Goal: Task Accomplishment & Management: Manage account settings

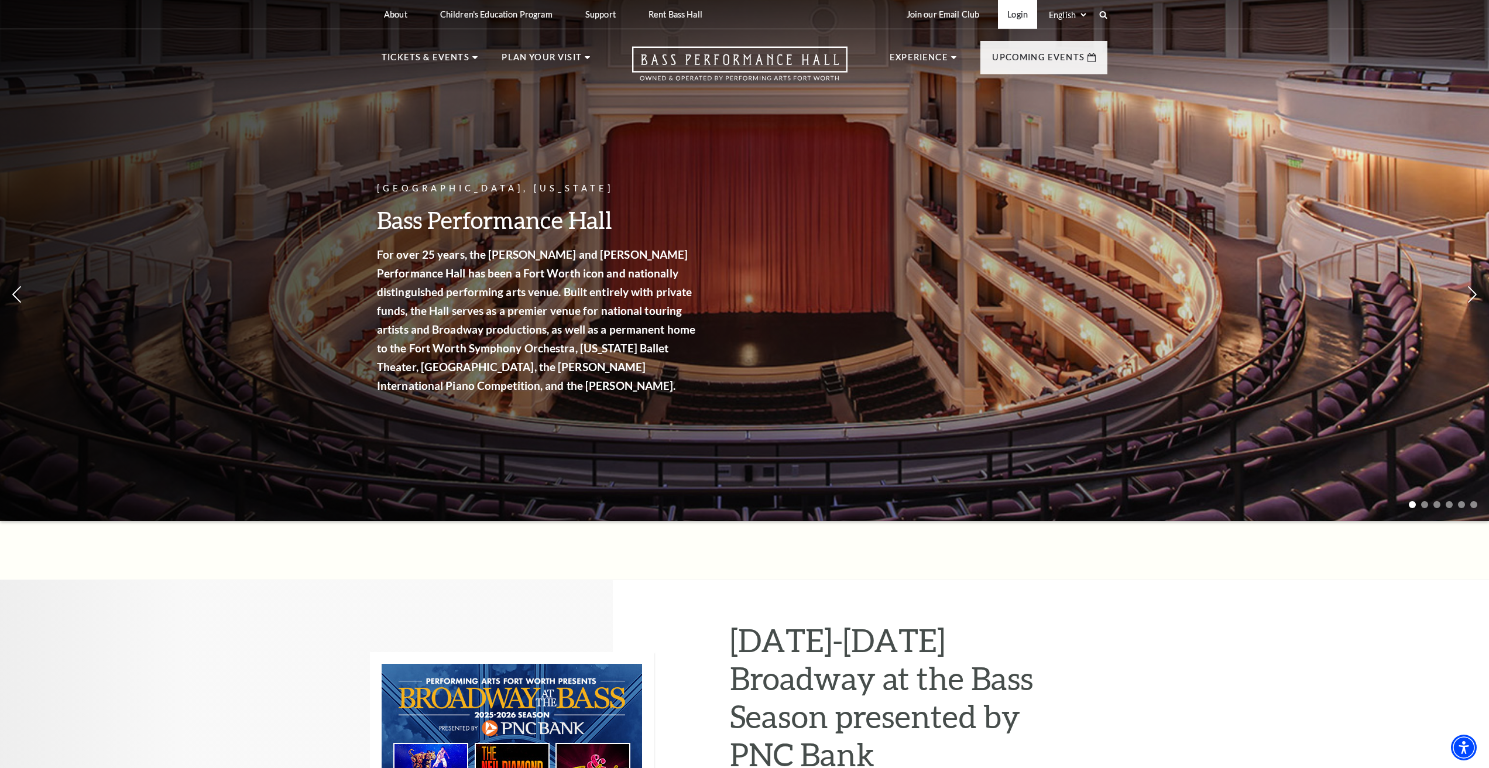
click at [1015, 13] on link "Login" at bounding box center [1017, 14] width 39 height 29
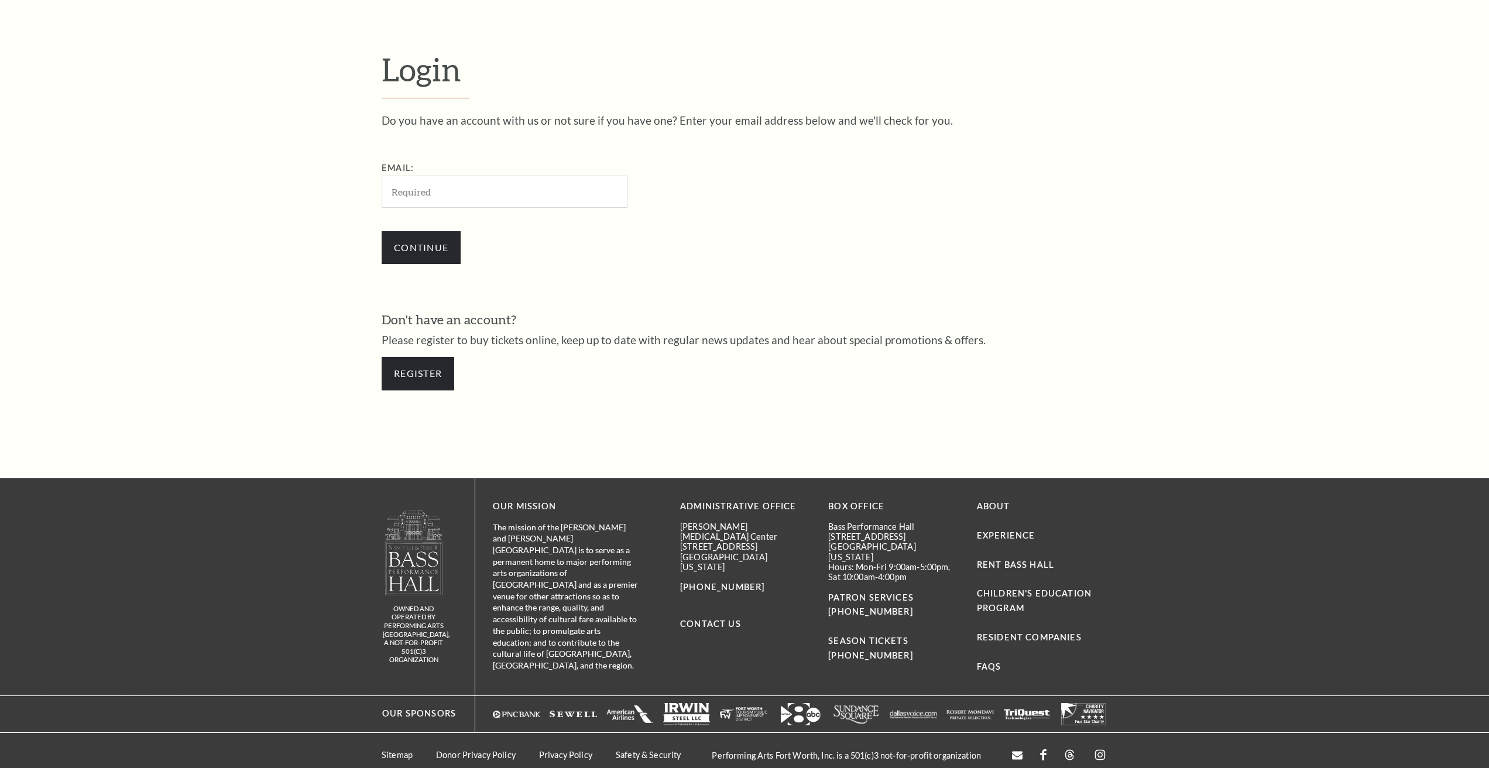
scroll to position [426, 0]
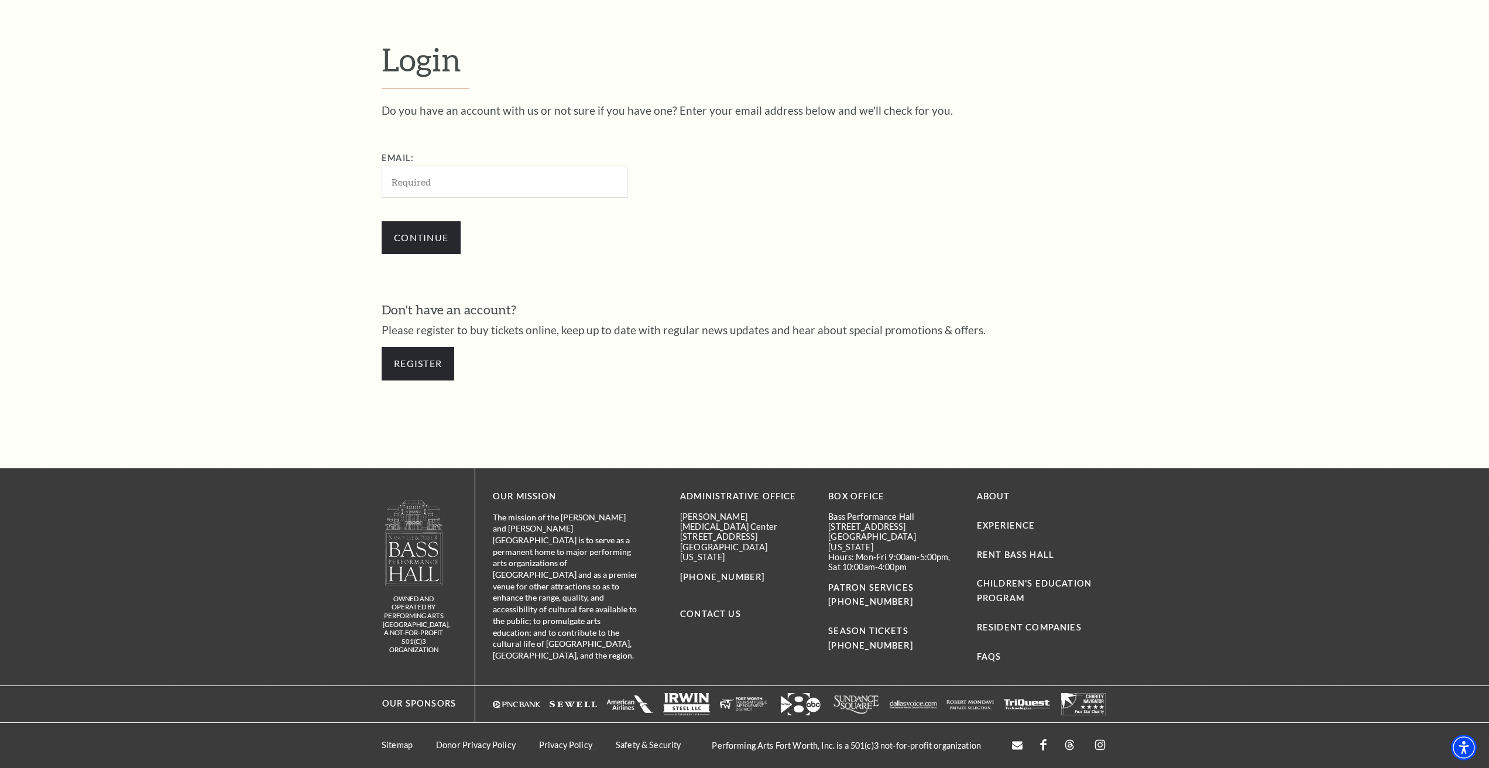
click at [477, 184] on input "Email:" at bounding box center [505, 182] width 246 height 32
type input "[EMAIL_ADDRESS][DOMAIN_NAME]"
click at [426, 233] on input "Continue" at bounding box center [421, 237] width 79 height 33
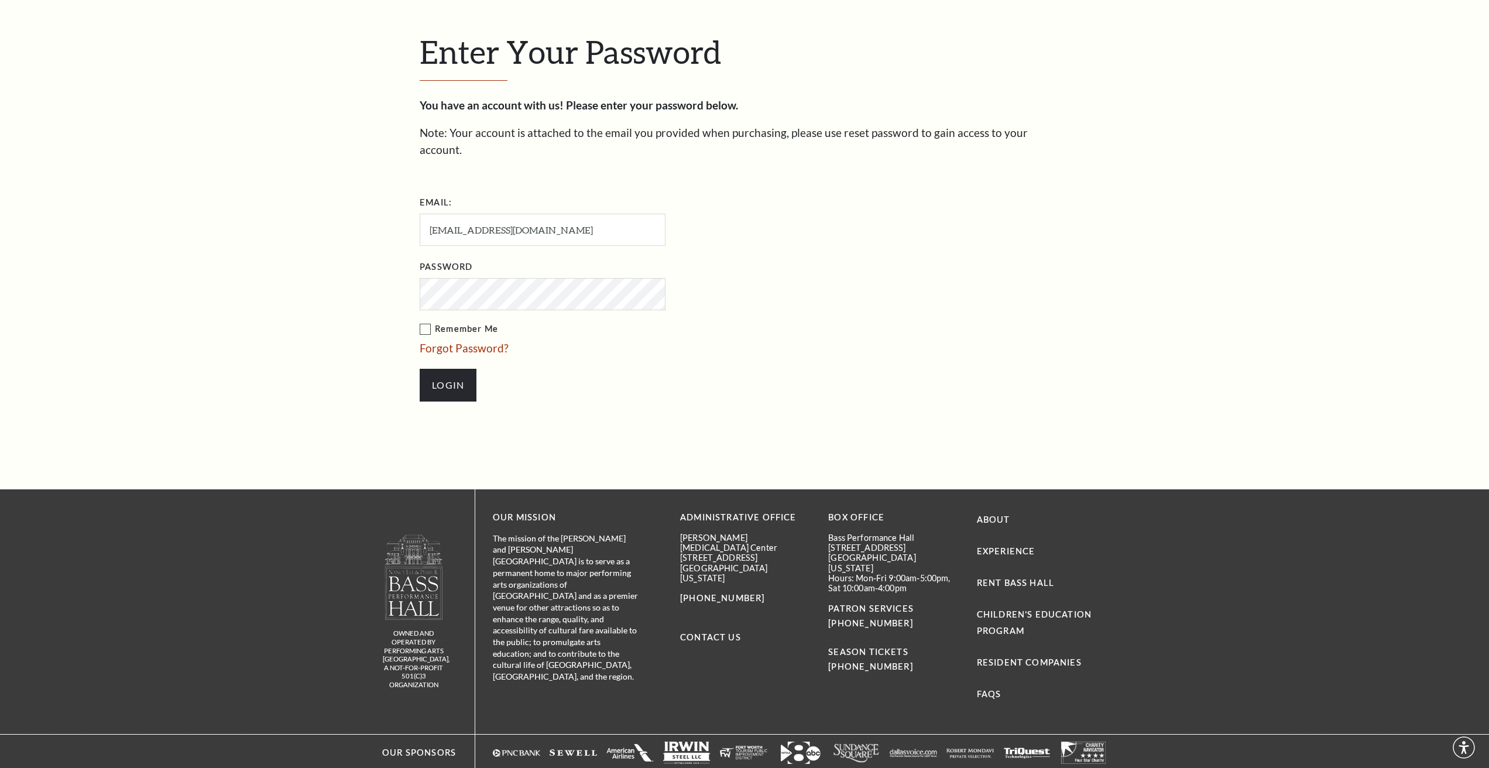
scroll to position [478, 0]
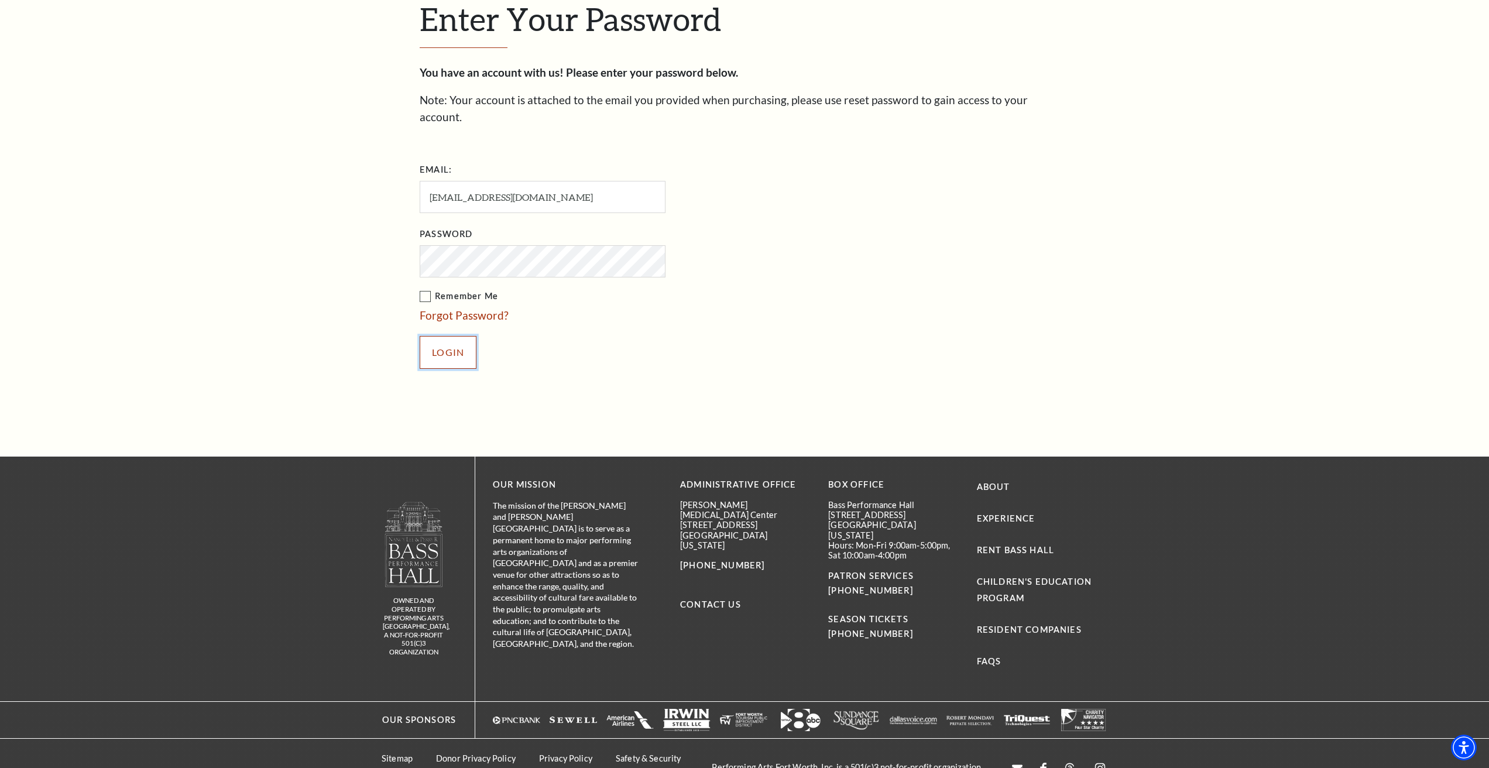
click at [448, 336] on input "Login" at bounding box center [448, 352] width 57 height 33
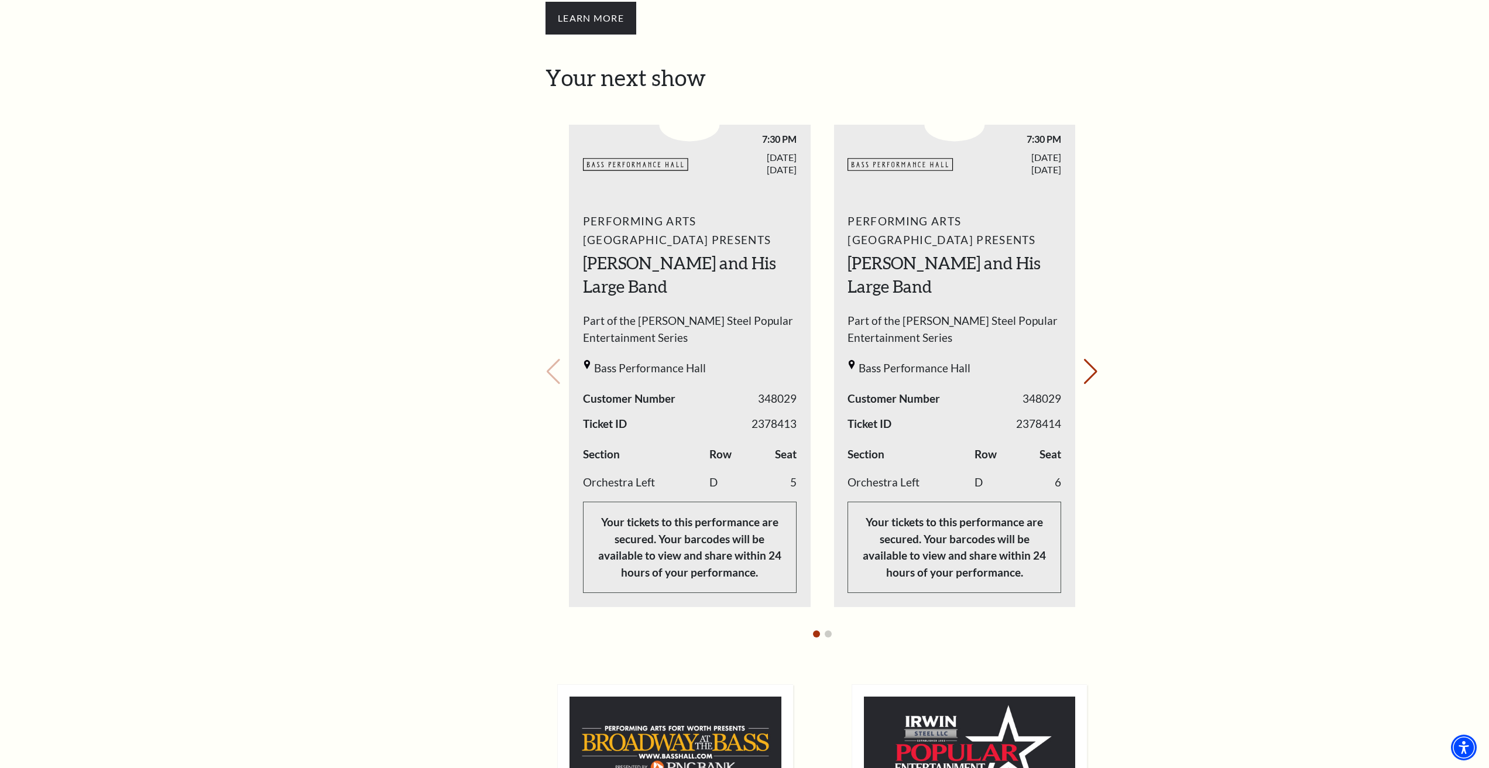
scroll to position [516, 0]
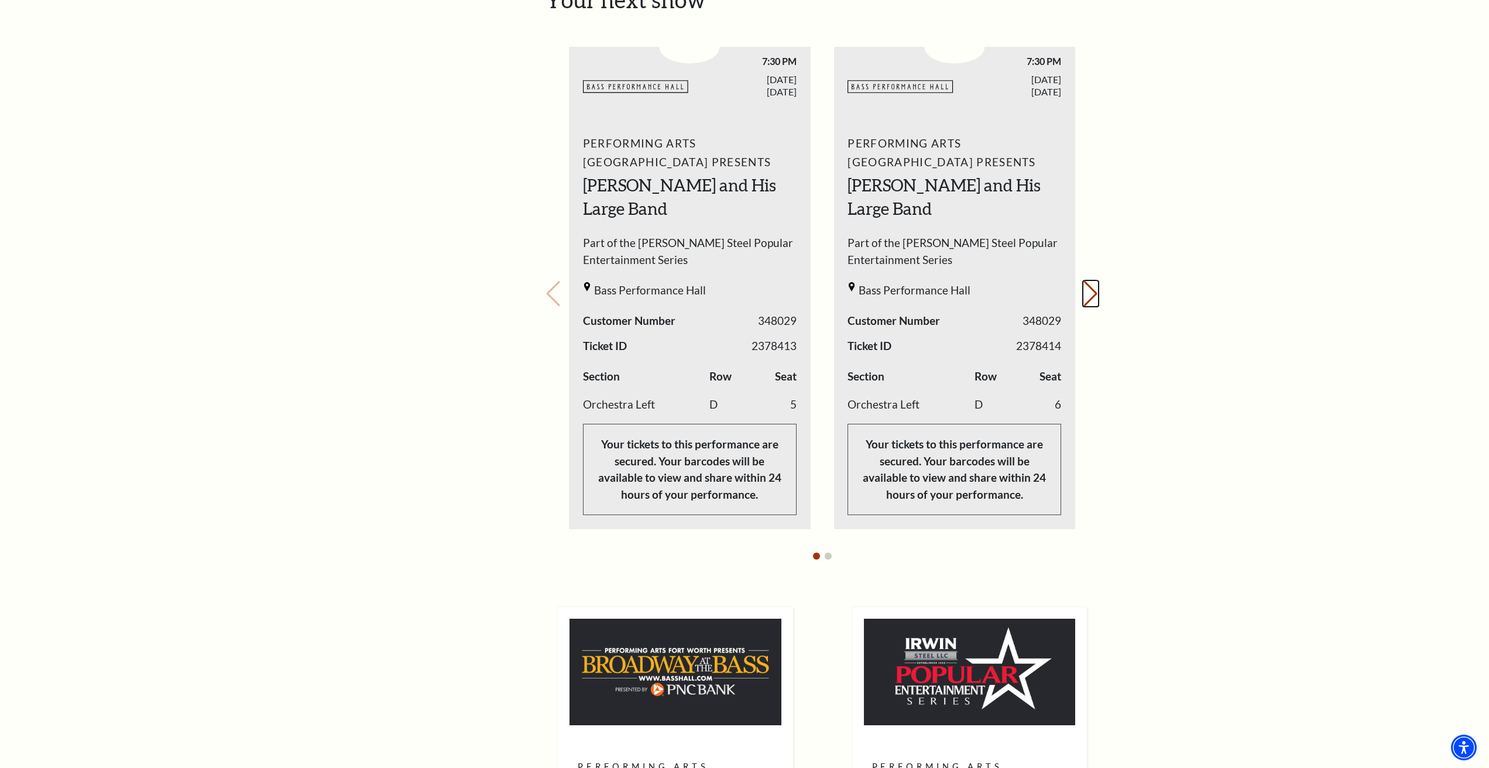
click at [1089, 281] on button "Next slide." at bounding box center [1091, 294] width 16 height 26
click at [555, 281] on button "Previous slide." at bounding box center [554, 294] width 16 height 26
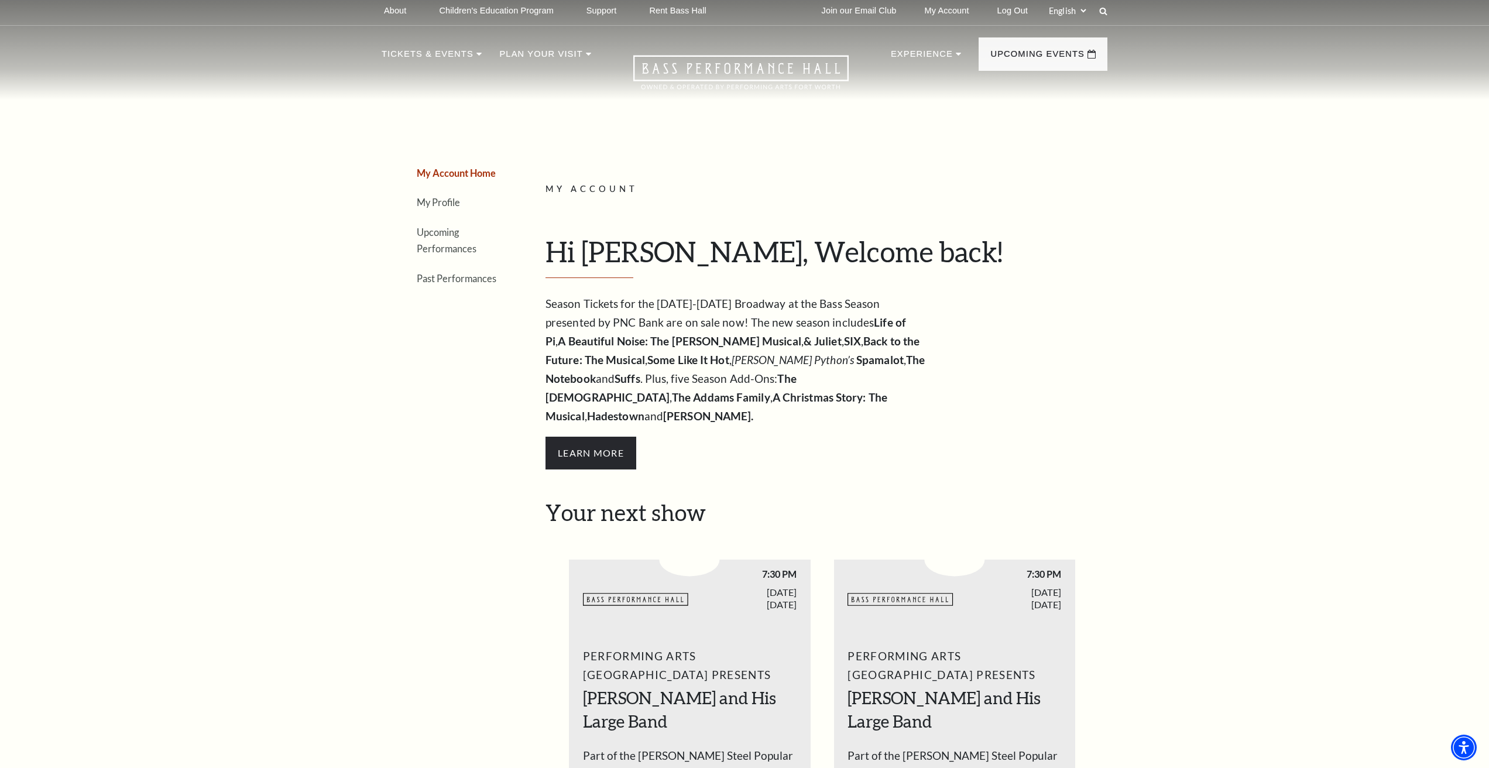
scroll to position [0, 0]
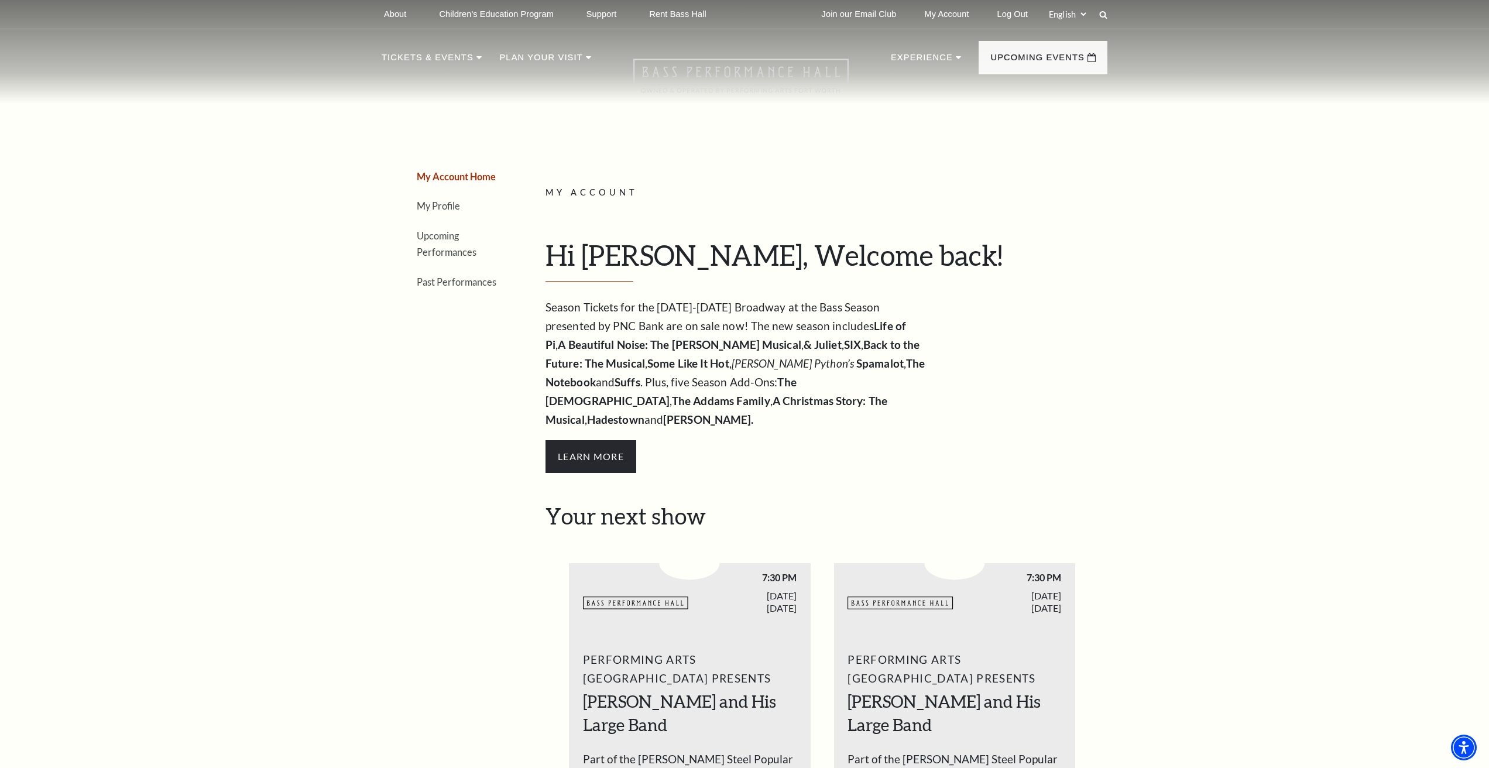
click at [741, 77] on use "Open this option" at bounding box center [740, 76] width 215 height 34
